Goal: Find specific page/section: Find specific page/section

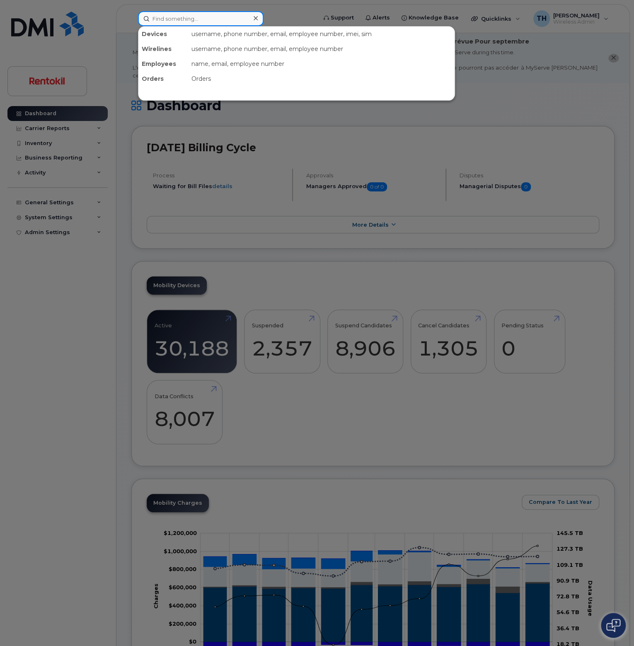
click at [213, 20] on input at bounding box center [201, 18] width 126 height 15
paste input "3093400929"
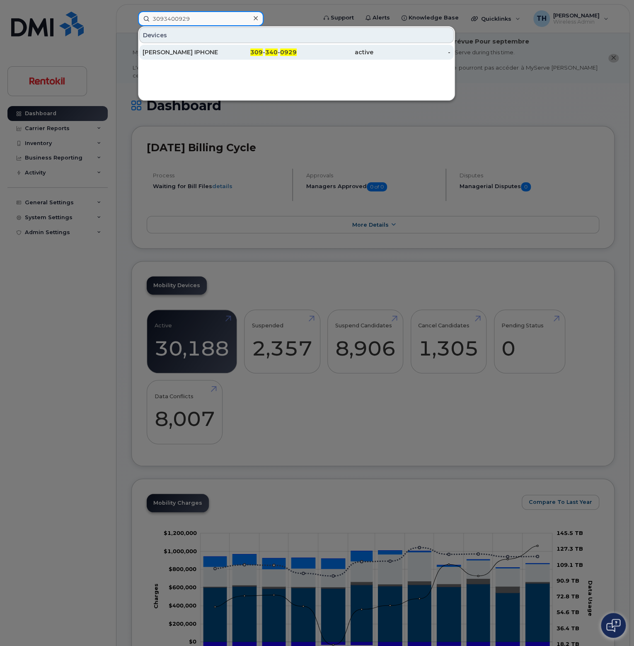
type input "3093400929"
click at [226, 50] on div "309 - 340 - 0929" at bounding box center [258, 52] width 77 height 8
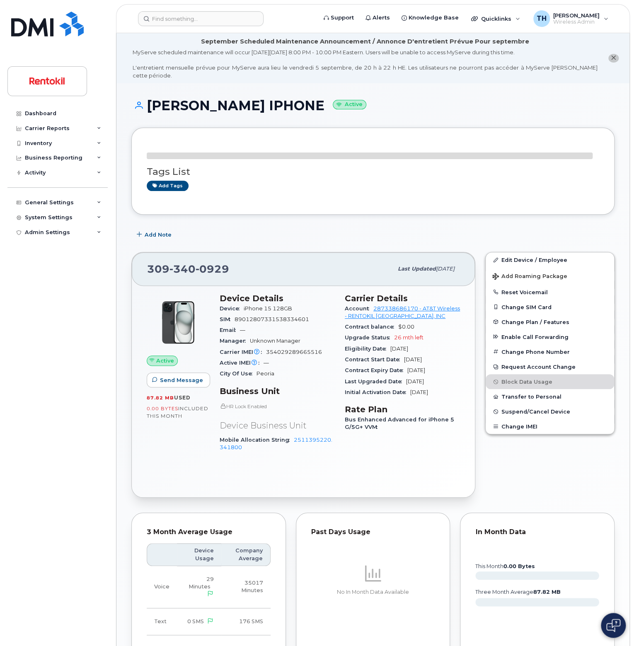
click at [284, 305] on span "iPhone 15 128GB" at bounding box center [268, 308] width 48 height 6
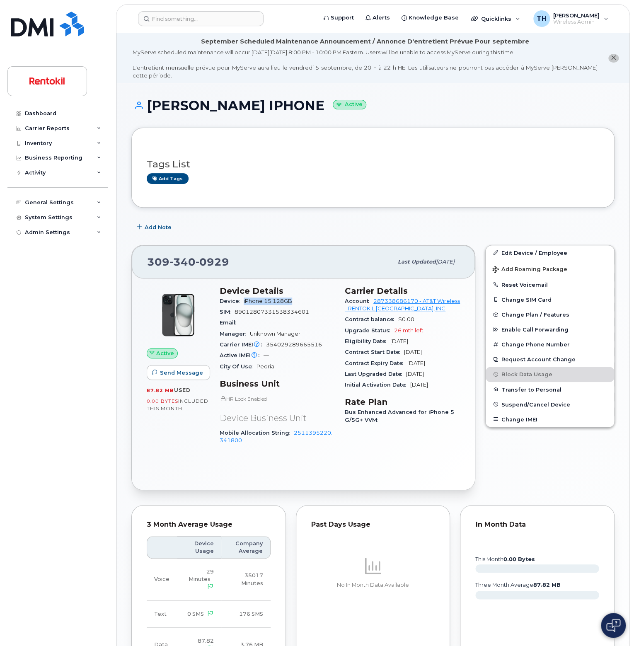
drag, startPoint x: 292, startPoint y: 300, endPoint x: 243, endPoint y: 297, distance: 49.3
click at [243, 297] on div "Device iPhone 15 128GB" at bounding box center [277, 301] width 115 height 11
copy span "iPhone 15 128GB"
click at [288, 331] on span "Unknown Manager" at bounding box center [275, 334] width 51 height 6
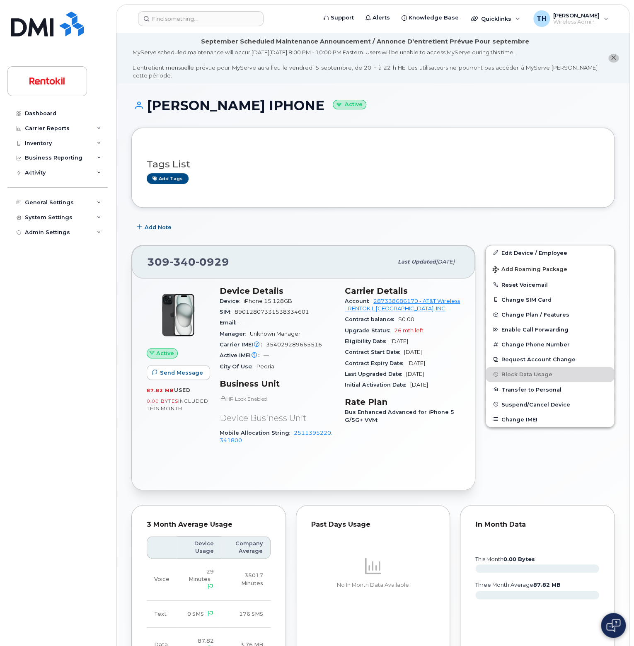
click at [294, 341] on span "354029289665516" at bounding box center [294, 344] width 56 height 6
click at [165, 20] on input at bounding box center [201, 18] width 126 height 15
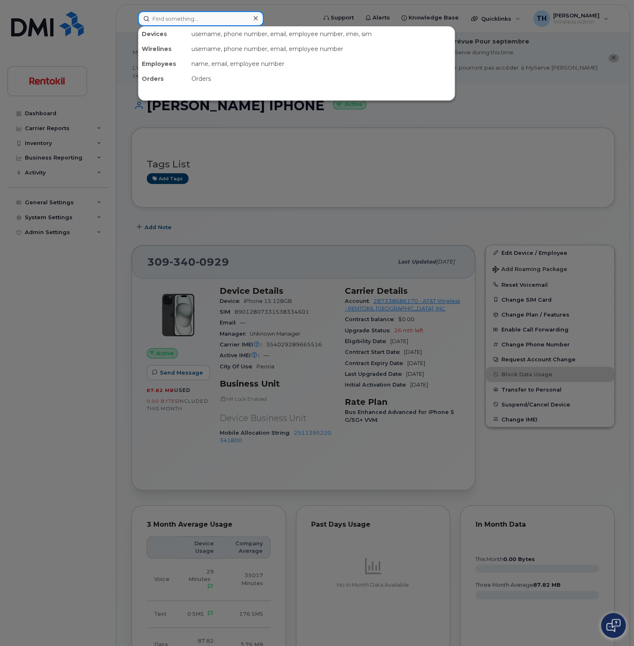
paste input "3192901776"
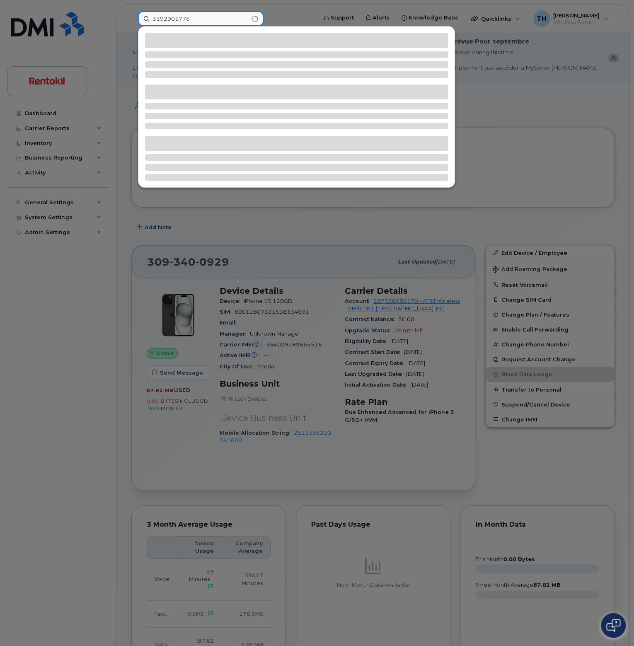
click at [213, 21] on input "3192901776" at bounding box center [201, 18] width 126 height 15
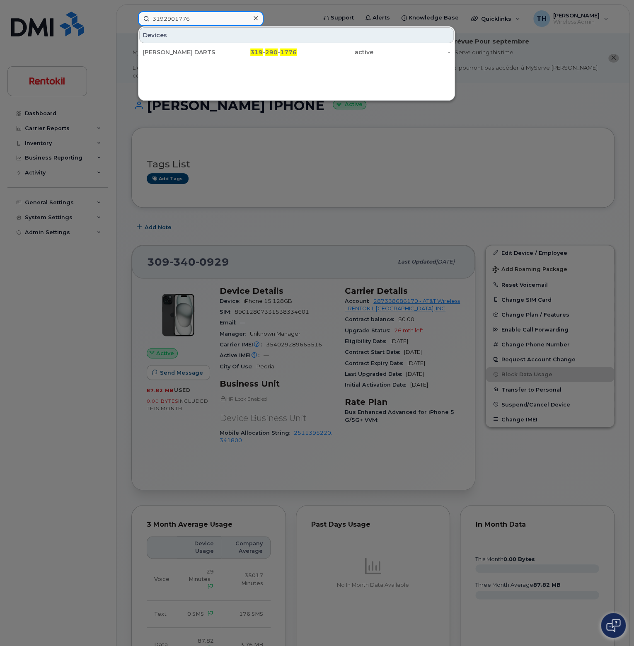
type input "3192901776"
click at [221, 46] on div "319 - 290 - 1776" at bounding box center [258, 52] width 77 height 15
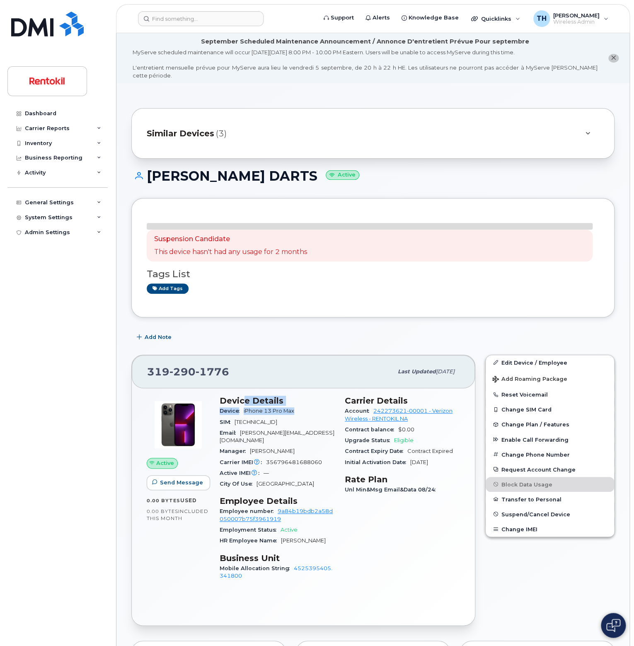
drag, startPoint x: 285, startPoint y: 373, endPoint x: 246, endPoint y: 373, distance: 38.5
click at [246, 388] on div "Active Send Message 0.00 Bytes  used 0.00 Bytes  included this month Device Det…" at bounding box center [303, 506] width 343 height 237
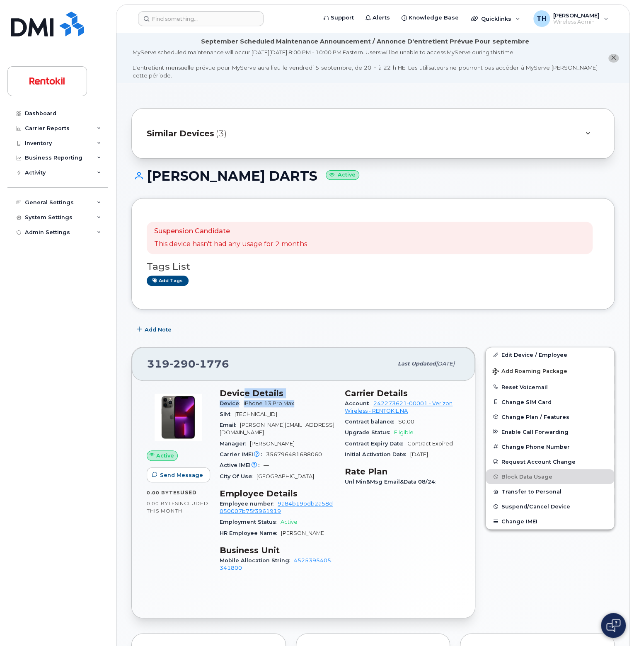
drag, startPoint x: 297, startPoint y: 382, endPoint x: 294, endPoint y: 386, distance: 4.4
click at [297, 388] on h3 "Device Details" at bounding box center [277, 393] width 115 height 10
click at [268, 400] on span "iPhone 13 Pro Max" at bounding box center [269, 403] width 51 height 6
drag, startPoint x: 244, startPoint y: 395, endPoint x: 299, endPoint y: 397, distance: 55.2
click at [299, 398] on div "Device iPhone 13 Pro Max" at bounding box center [277, 403] width 115 height 11
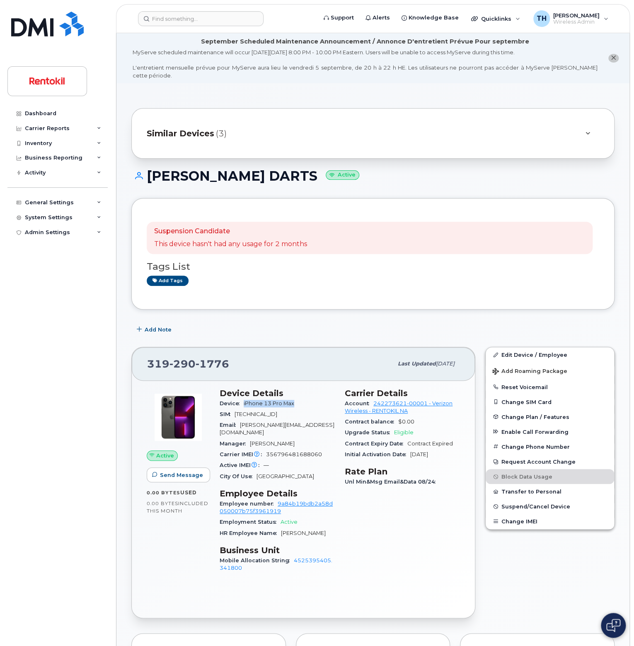
copy span "iPhone 13 Pro Max"
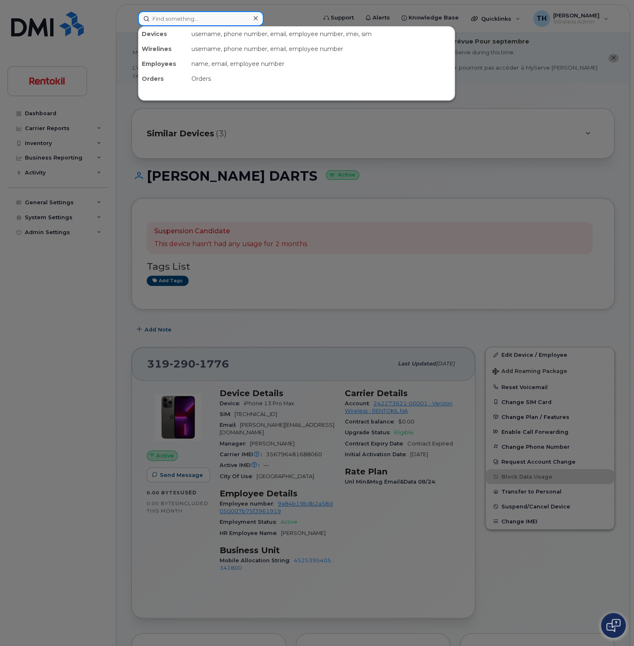
click at [190, 21] on input at bounding box center [201, 18] width 126 height 15
paste input "6156860511"
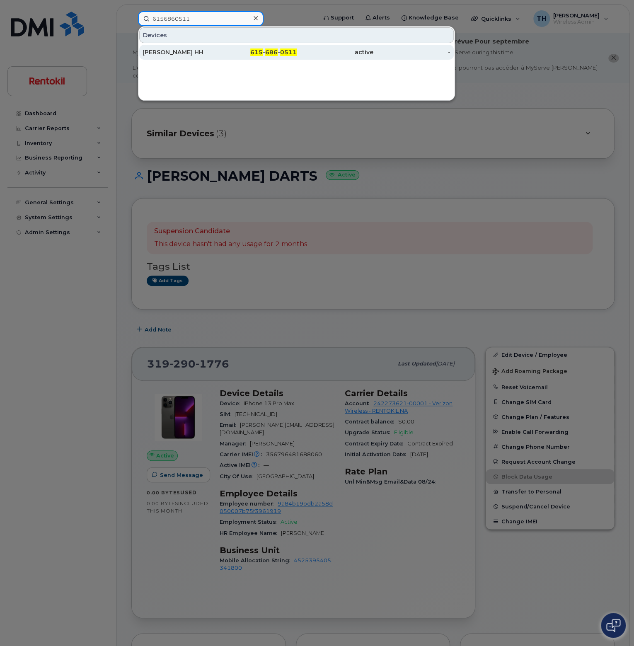
type input "6156860511"
click at [222, 53] on div "615 - 686 - 0511" at bounding box center [258, 52] width 77 height 8
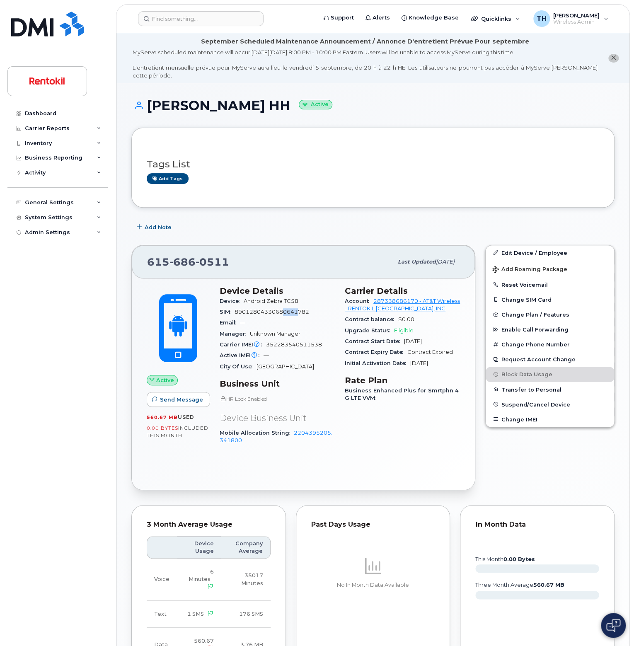
drag, startPoint x: 283, startPoint y: 300, endPoint x: 297, endPoint y: 300, distance: 14.1
click at [297, 300] on section "Device Details Device Android Zebra TC58 SIM [TECHNICAL_ID] Email — Manager Unk…" at bounding box center [277, 329] width 115 height 86
drag, startPoint x: 302, startPoint y: 293, endPoint x: 283, endPoint y: 293, distance: 18.6
click at [283, 296] on div "Device Android Zebra TC58" at bounding box center [277, 301] width 115 height 11
copy span "TC58"
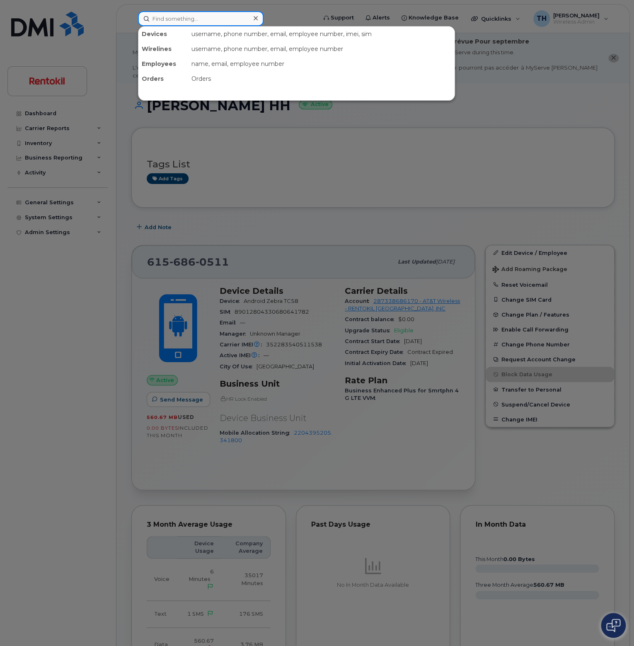
click at [185, 16] on input at bounding box center [201, 18] width 126 height 15
paste input "4632456235"
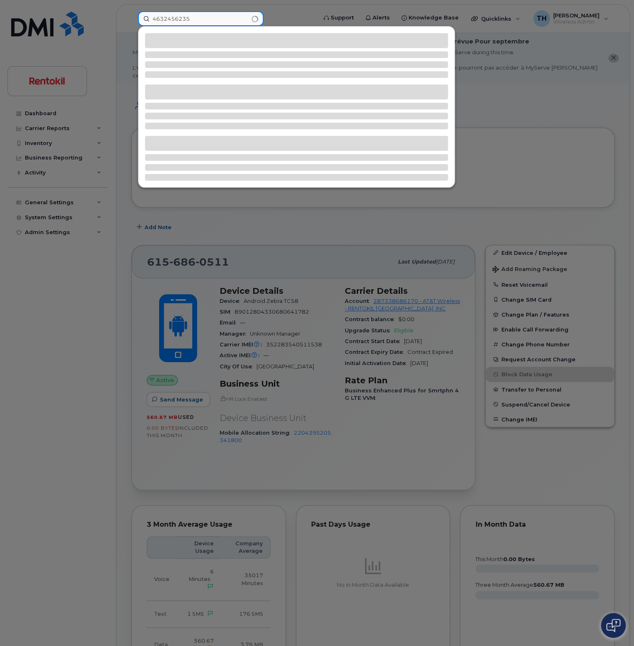
click at [210, 19] on input "4632456235" at bounding box center [201, 18] width 126 height 15
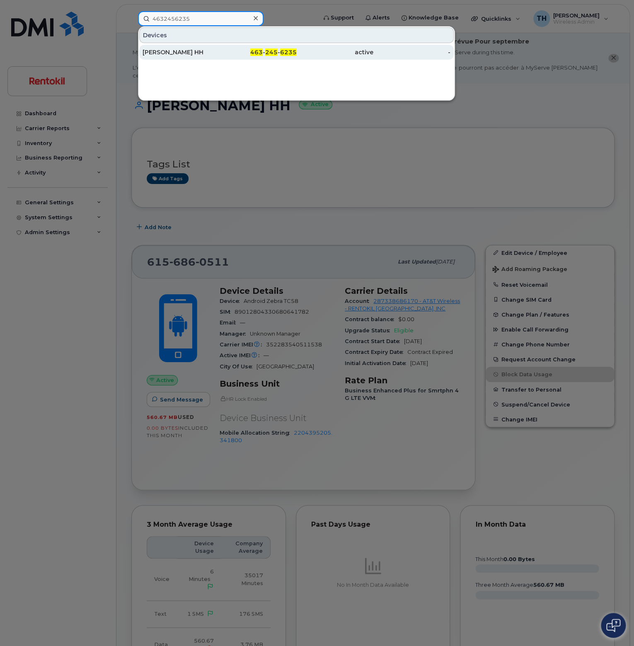
type input "4632456235"
click at [215, 49] on div "MATTHEW COLE HH" at bounding box center [181, 52] width 77 height 8
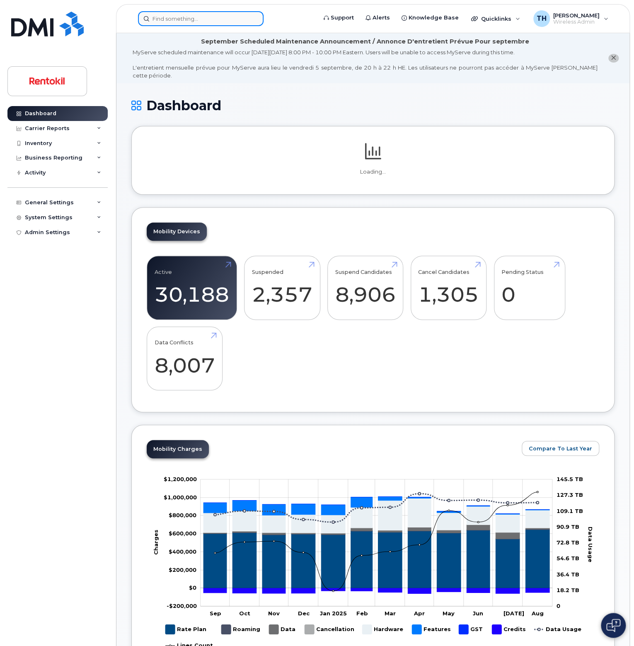
click at [170, 21] on input at bounding box center [201, 18] width 126 height 15
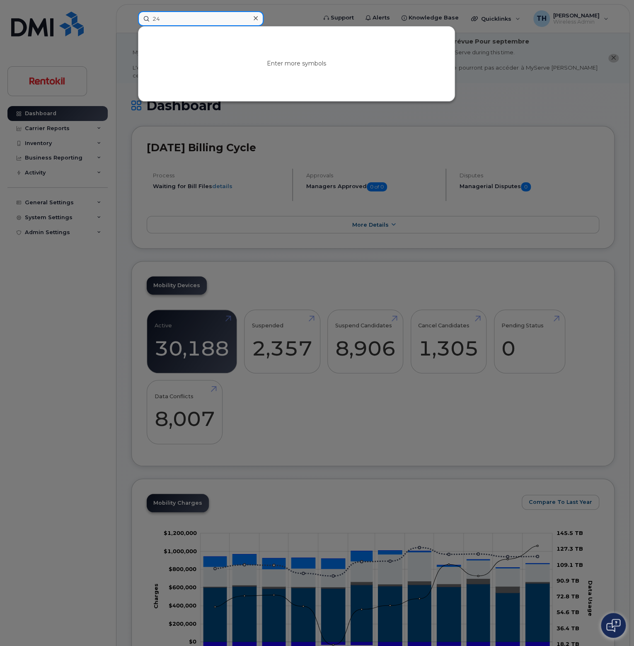
type input "2"
click at [174, 21] on input "351782251276059" at bounding box center [201, 18] width 126 height 15
click at [176, 27] on div "No results" at bounding box center [296, 64] width 316 height 75
click at [182, 18] on input "351782251276059" at bounding box center [201, 18] width 126 height 15
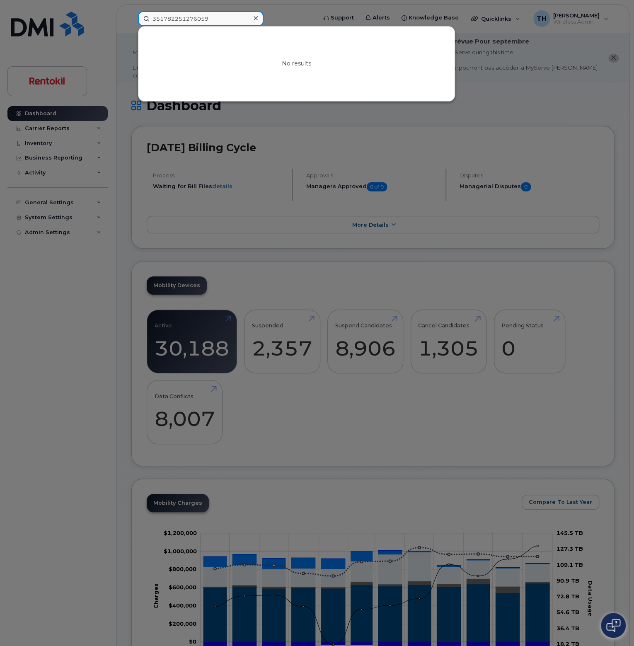
click at [182, 18] on input "351782251276059" at bounding box center [201, 18] width 126 height 15
paste input "440499164"
click at [230, 18] on input "4404991649" at bounding box center [201, 18] width 126 height 15
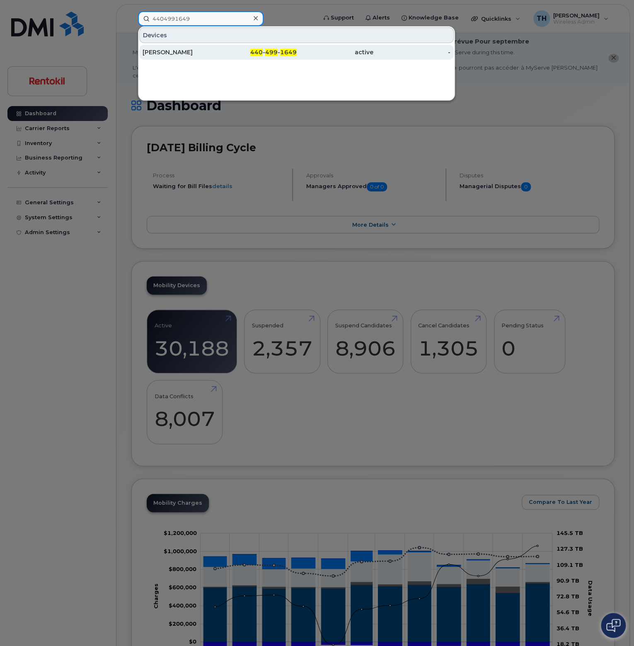
type input "4404991649"
click at [227, 51] on div "440 - 499 - 1649" at bounding box center [258, 52] width 77 height 8
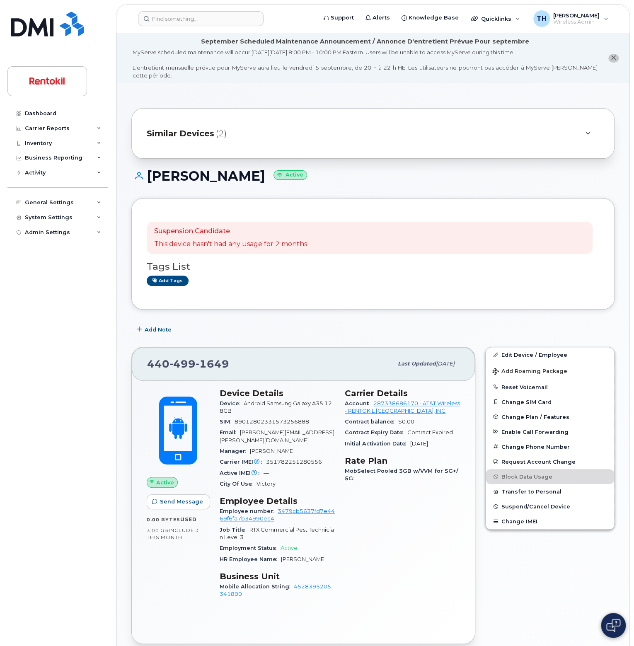
click at [187, 9] on header "Support Alerts Knowledge Base Quicklinks Suspend / Cancel Device Change SIM Car…" at bounding box center [373, 18] width 514 height 29
click at [188, 16] on input at bounding box center [201, 18] width 126 height 15
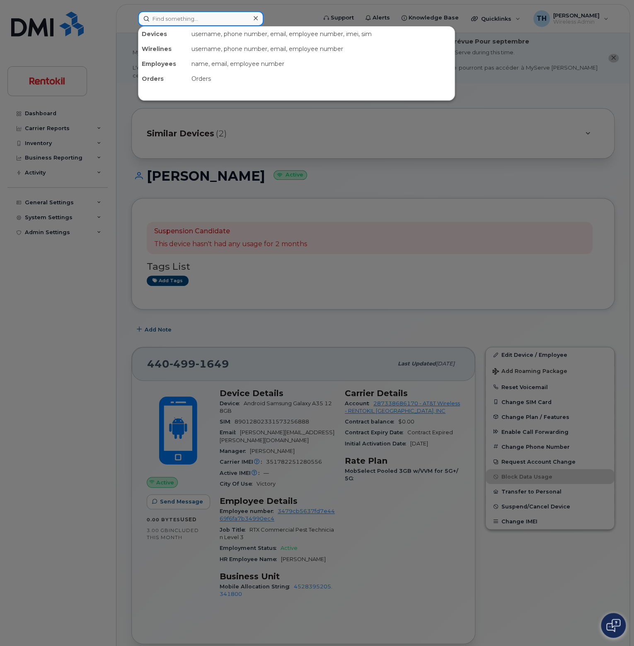
paste input "[PERSON_NAME][EMAIL_ADDRESS][PERSON_NAME][DOMAIN_NAME]"
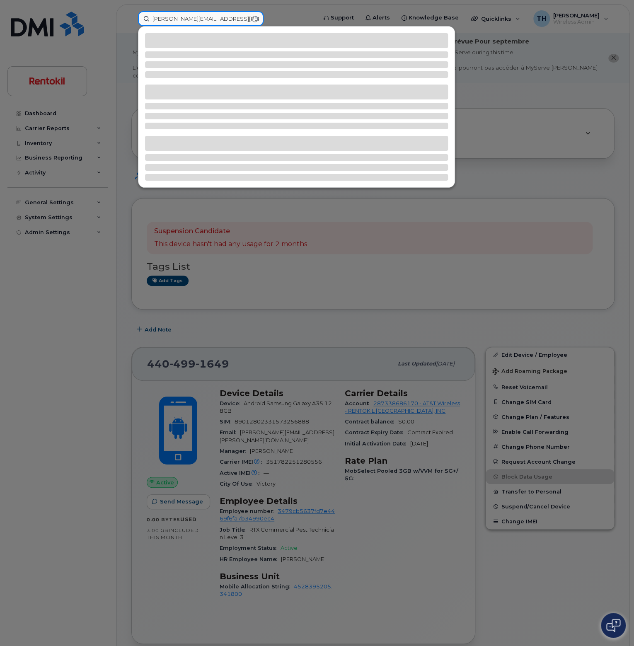
click at [233, 17] on input "[PERSON_NAME][EMAIL_ADDRESS][PERSON_NAME][DOMAIN_NAME]" at bounding box center [201, 18] width 126 height 15
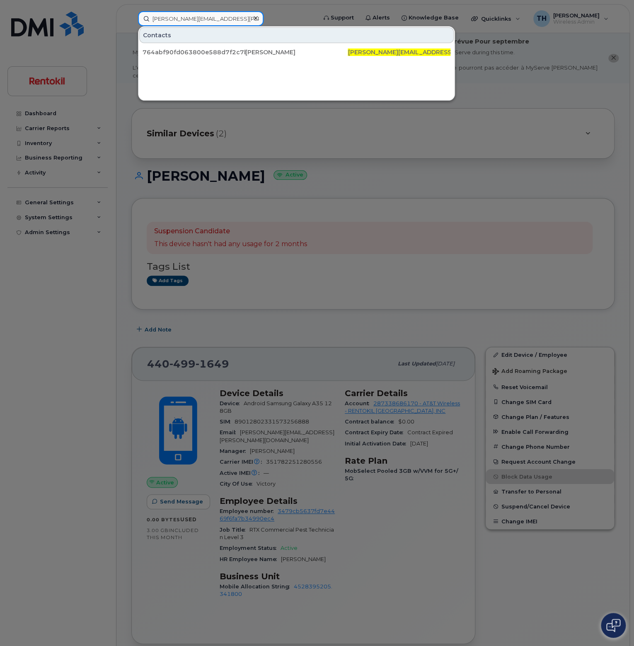
type input "[PERSON_NAME][EMAIL_ADDRESS][PERSON_NAME][DOMAIN_NAME]"
click at [235, 49] on div "764abf90fd063800e588d7f2c7bcb8ed" at bounding box center [194, 52] width 103 height 8
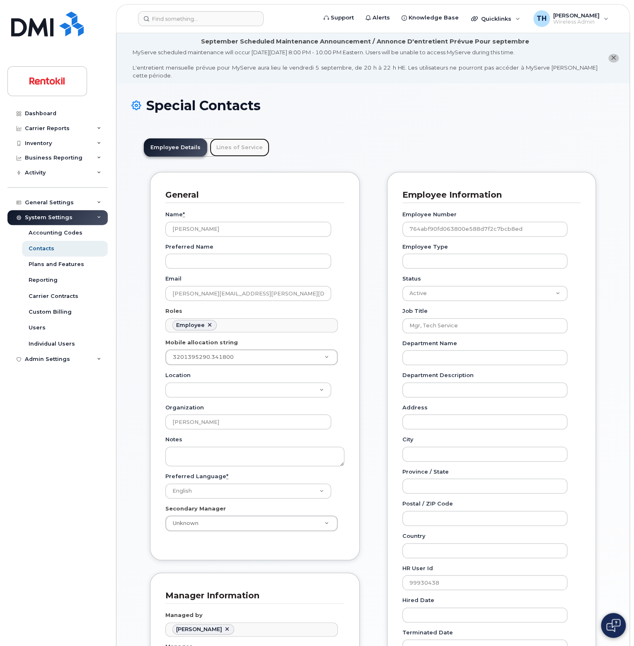
click at [255, 147] on link "Lines of Service" at bounding box center [240, 147] width 60 height 18
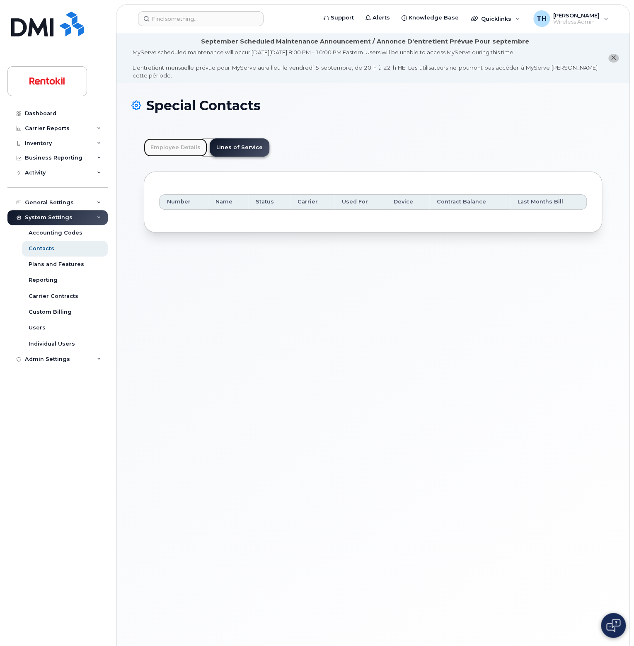
click at [182, 144] on link "Employee Details" at bounding box center [175, 147] width 63 height 18
